Goal: Information Seeking & Learning: Understand process/instructions

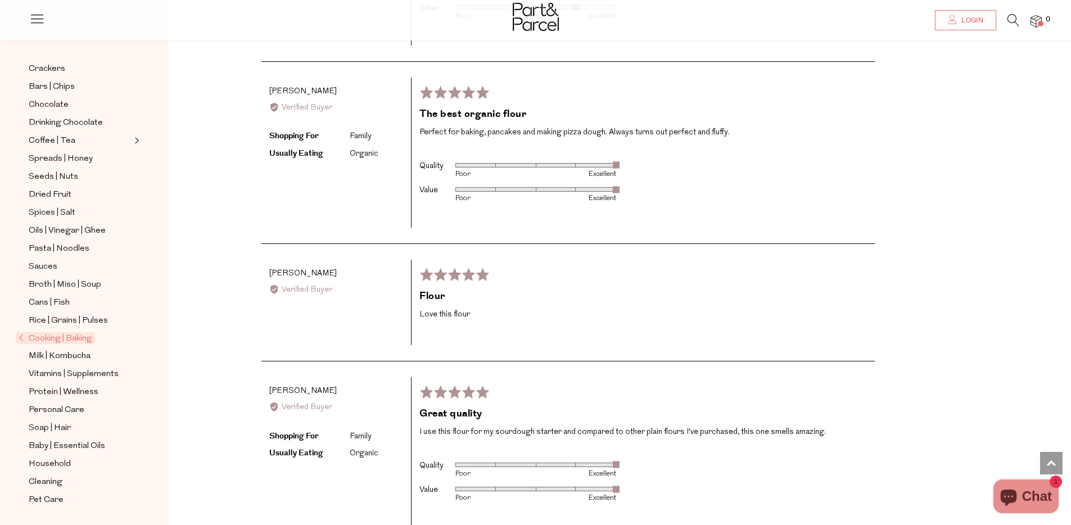
scroll to position [2326, 0]
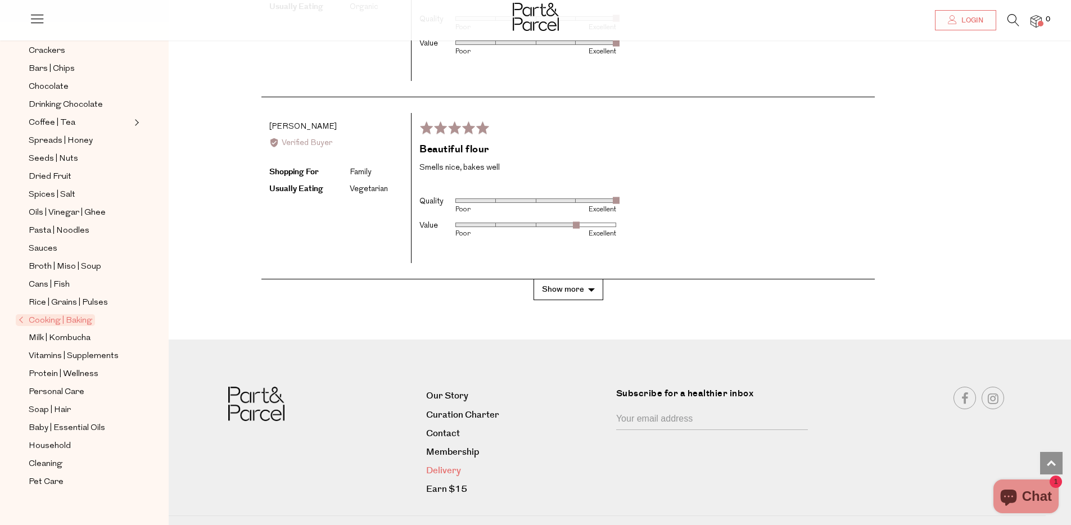
click at [436, 463] on link "Delivery" at bounding box center [517, 470] width 182 height 15
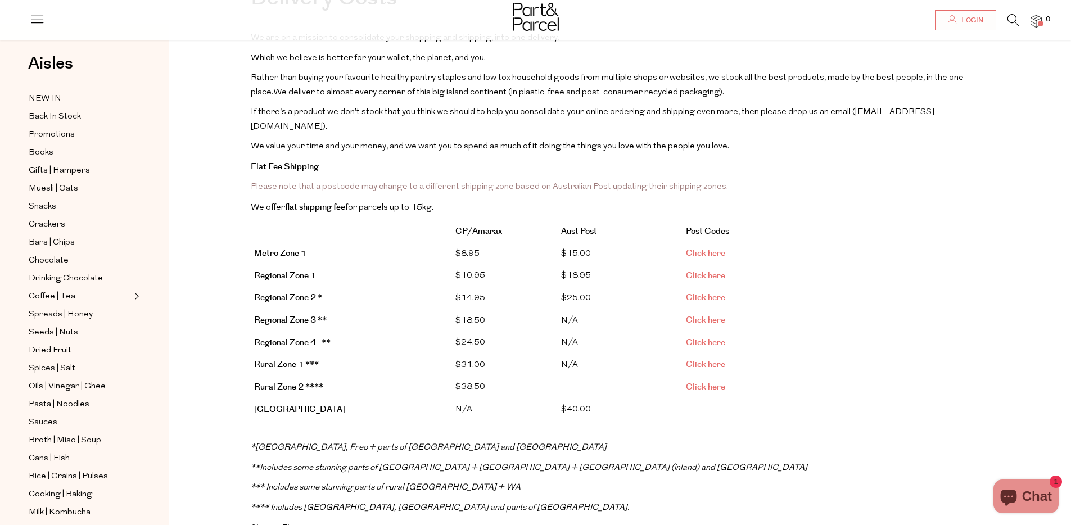
scroll to position [133, 0]
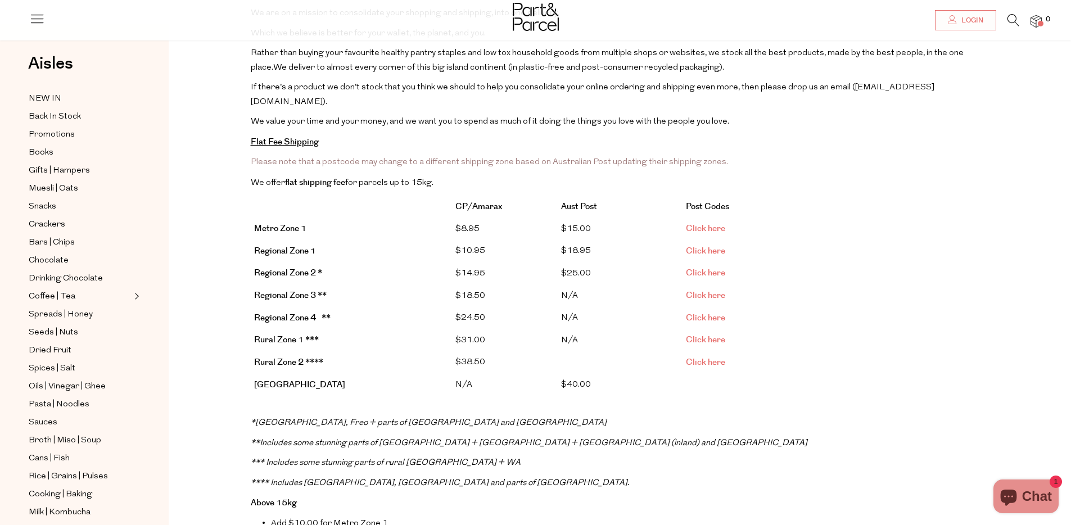
click at [704, 267] on span "Click here" at bounding box center [705, 273] width 39 height 12
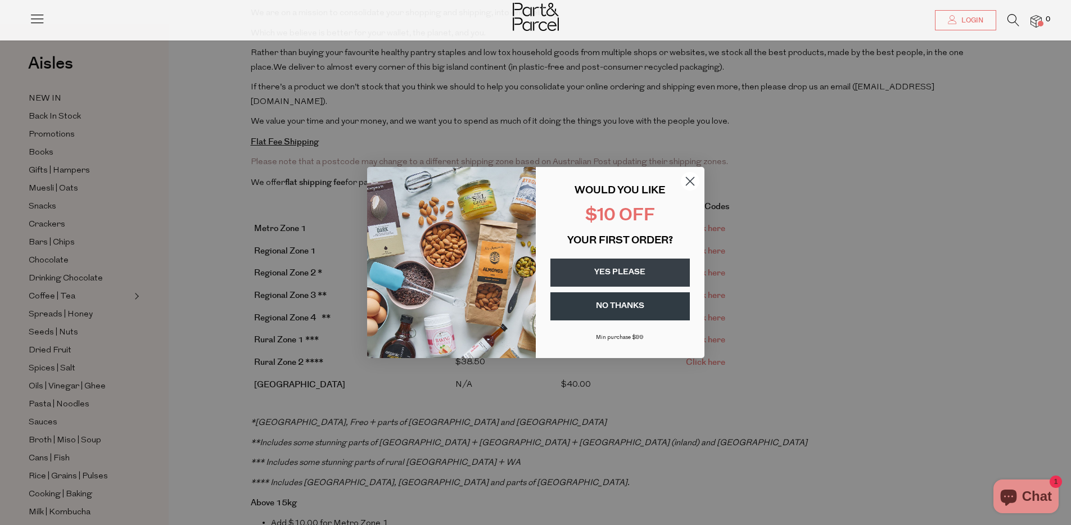
drag, startPoint x: 695, startPoint y: 182, endPoint x: 696, endPoint y: 170, distance: 11.9
click at [696, 182] on circle "Close dialog" at bounding box center [689, 181] width 19 height 19
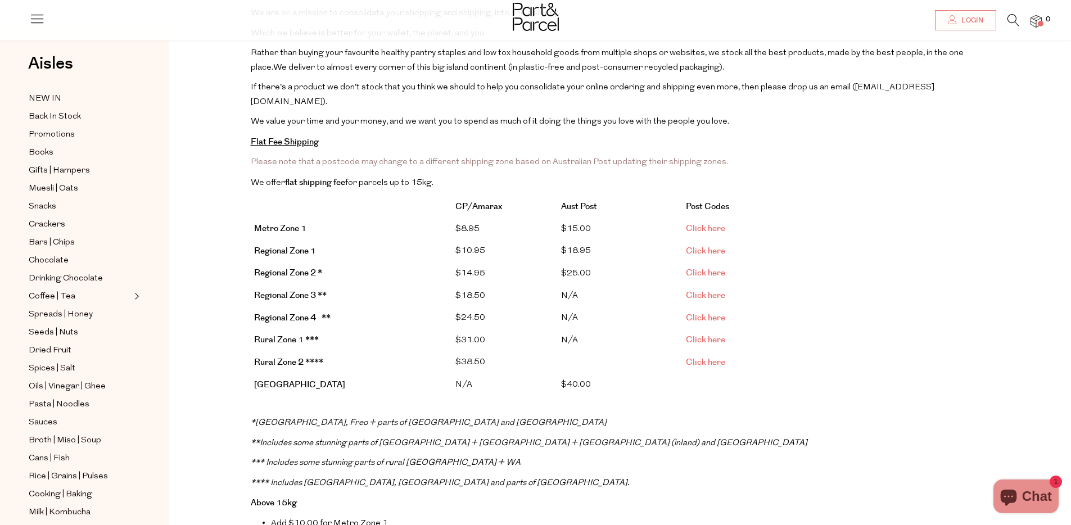
click at [702, 290] on span "Click here" at bounding box center [705, 296] width 39 height 12
click at [709, 312] on span "Click here" at bounding box center [705, 318] width 39 height 12
click at [705, 334] on span "Click here" at bounding box center [705, 340] width 39 height 12
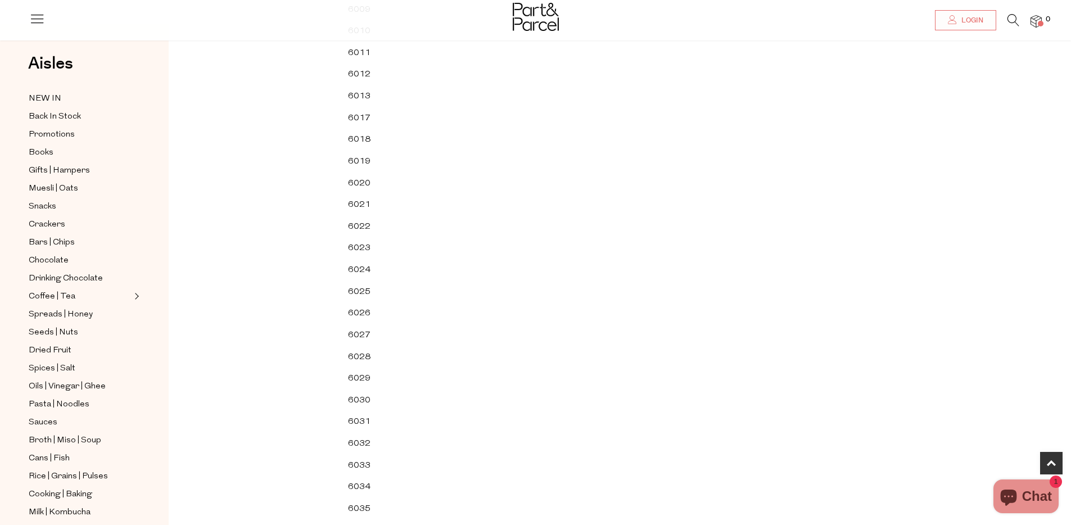
scroll to position [1061, 0]
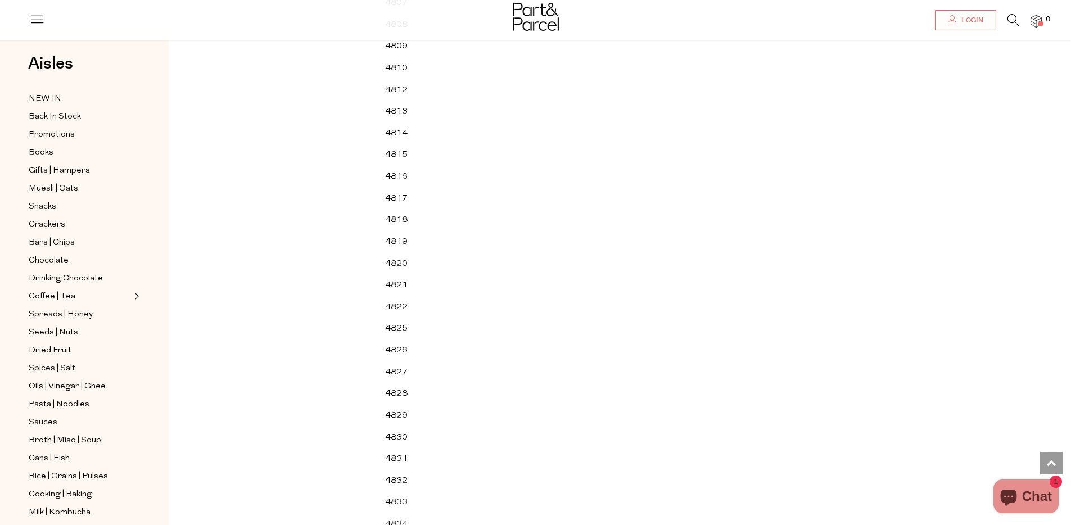
scroll to position [20148, 0]
